Goal: Task Accomplishment & Management: Use online tool/utility

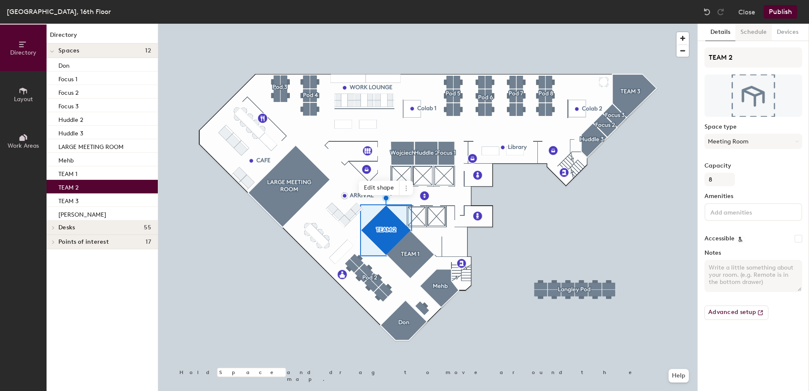
click at [754, 35] on button "Schedule" at bounding box center [754, 32] width 36 height 17
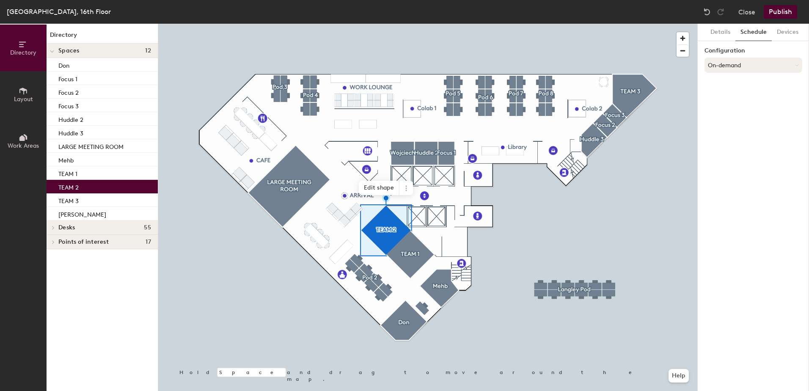
click at [788, 67] on button "On-demand" at bounding box center [754, 65] width 98 height 15
click at [733, 96] on div "Scheduled" at bounding box center [753, 99] width 97 height 13
click at [742, 85] on button "Select account" at bounding box center [754, 83] width 98 height 15
click at [740, 116] on div "Microsoft 365" at bounding box center [753, 117] width 97 height 13
click at [743, 121] on input at bounding box center [754, 116] width 98 height 15
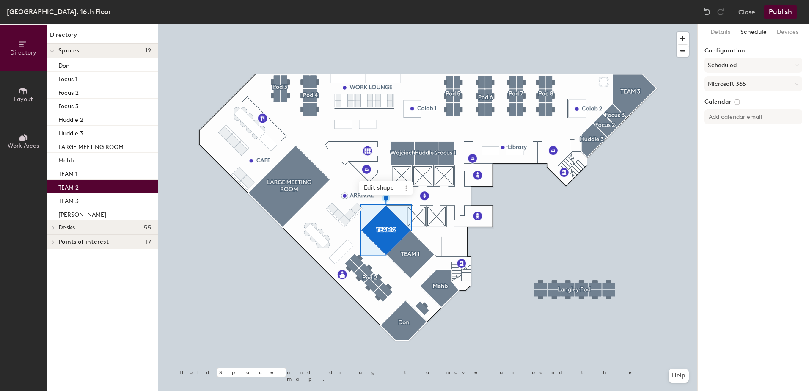
click at [764, 189] on div "Details Schedule Devices Configuration Scheduled Microsoft 365 Calendar" at bounding box center [753, 207] width 111 height 367
click at [785, 13] on button "Publish" at bounding box center [780, 12] width 33 height 14
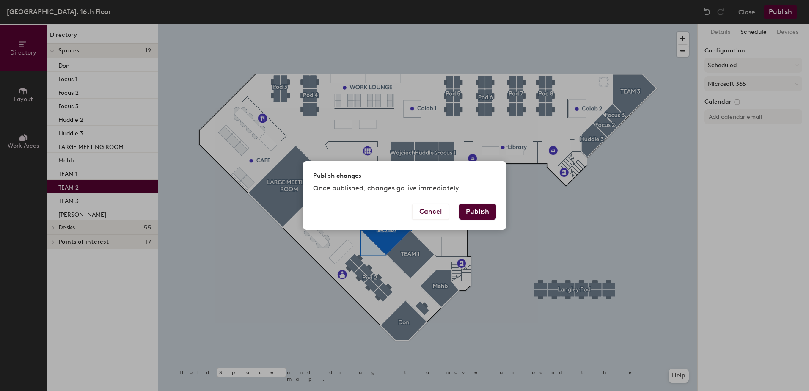
click at [476, 211] on button "Publish" at bounding box center [477, 212] width 37 height 16
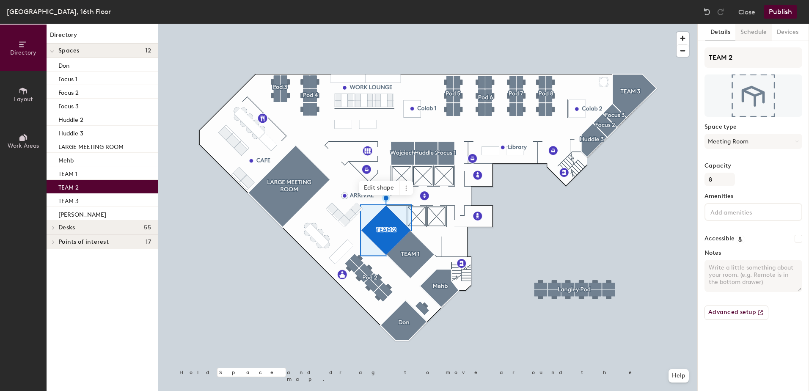
click at [756, 31] on button "Schedule" at bounding box center [754, 32] width 36 height 17
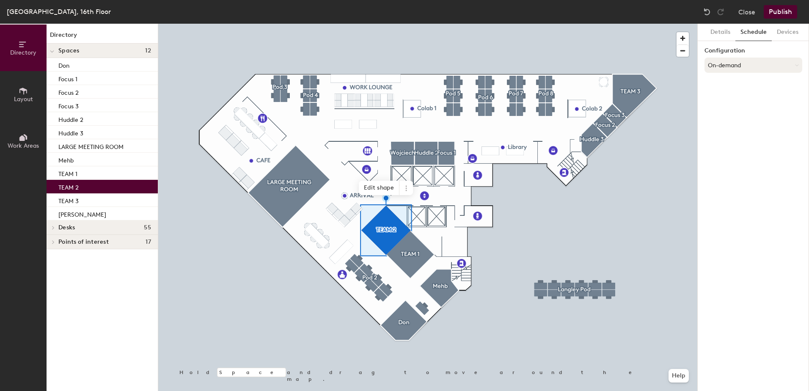
click at [780, 66] on button "On-demand" at bounding box center [754, 65] width 98 height 15
click at [730, 97] on div "Scheduled" at bounding box center [753, 99] width 97 height 13
click at [790, 32] on button "Devices" at bounding box center [788, 32] width 32 height 17
click at [791, 54] on h6 "Add" at bounding box center [791, 54] width 12 height 7
click at [719, 32] on button "Details" at bounding box center [721, 32] width 30 height 17
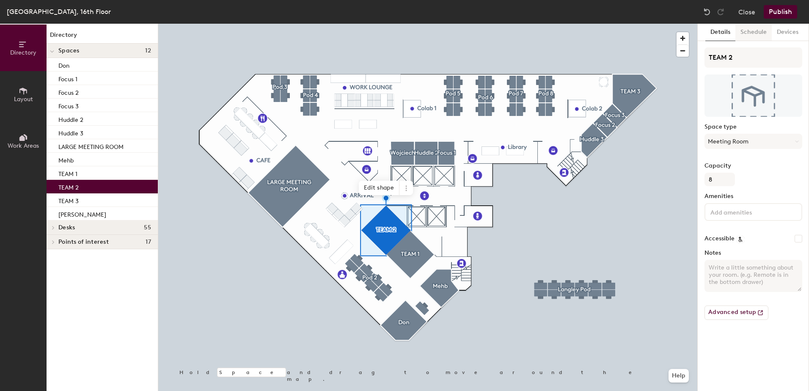
click at [749, 28] on button "Schedule" at bounding box center [754, 32] width 36 height 17
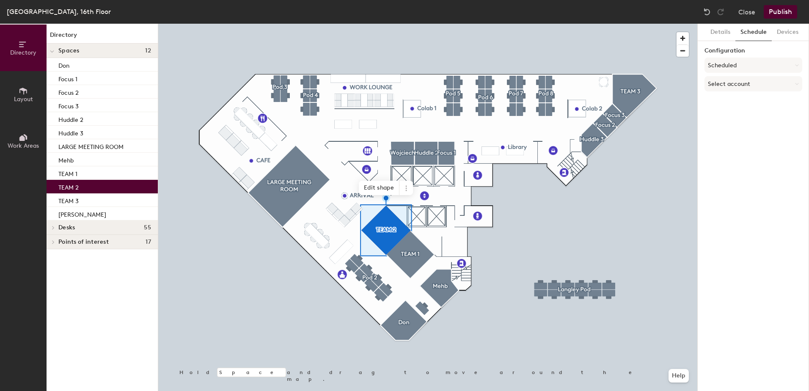
click at [776, 9] on button "Publish" at bounding box center [780, 12] width 33 height 14
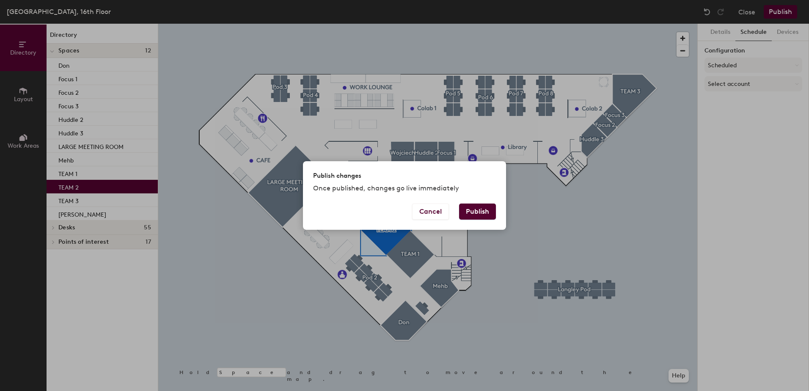
click at [475, 210] on button "Publish" at bounding box center [477, 212] width 37 height 16
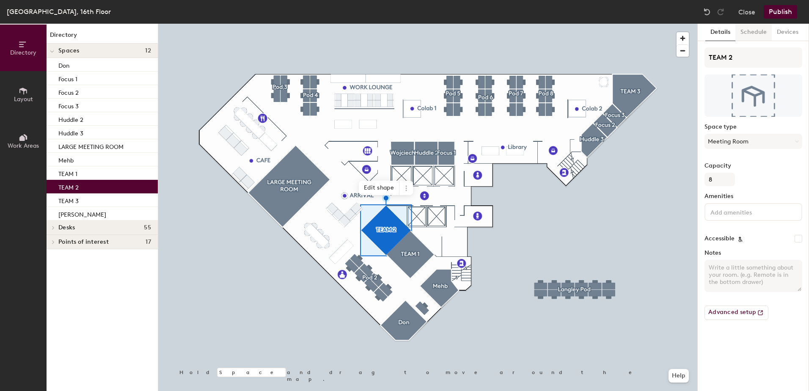
click at [751, 36] on button "Schedule" at bounding box center [754, 32] width 36 height 17
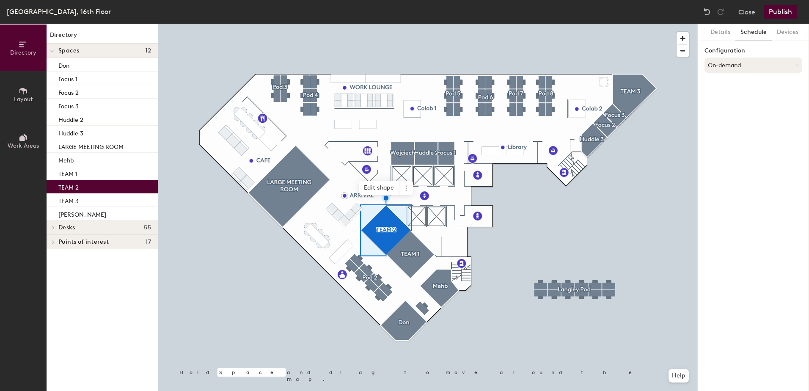
click at [754, 66] on button "On-demand" at bounding box center [754, 65] width 98 height 15
click at [722, 111] on div "Request-only" at bounding box center [753, 111] width 97 height 13
click at [783, 9] on button "Publish" at bounding box center [780, 12] width 33 height 14
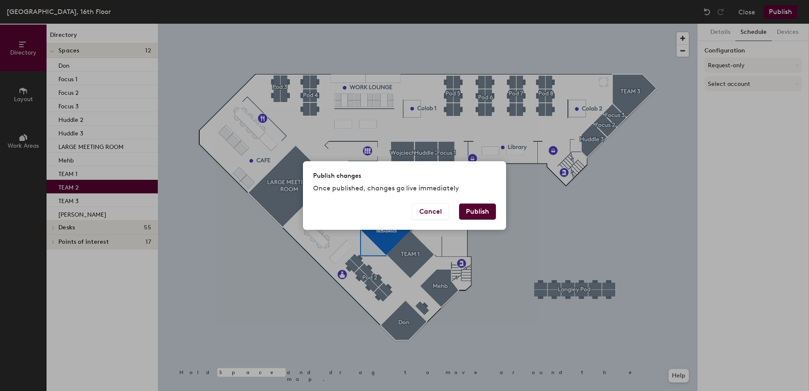
click at [484, 208] on button "Publish" at bounding box center [477, 212] width 37 height 16
